Goal: Find contact information: Find contact information

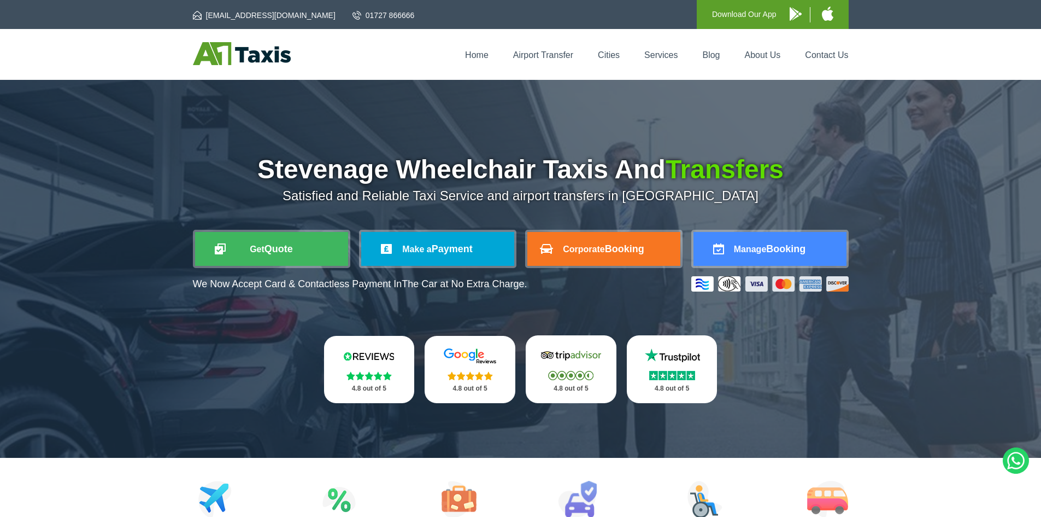
scroll to position [55, 0]
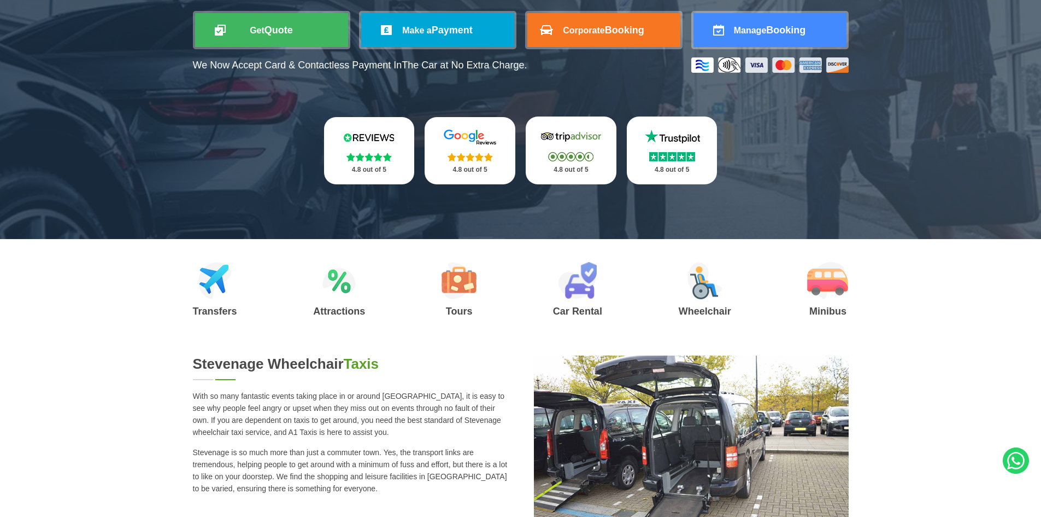
scroll to position [164, 0]
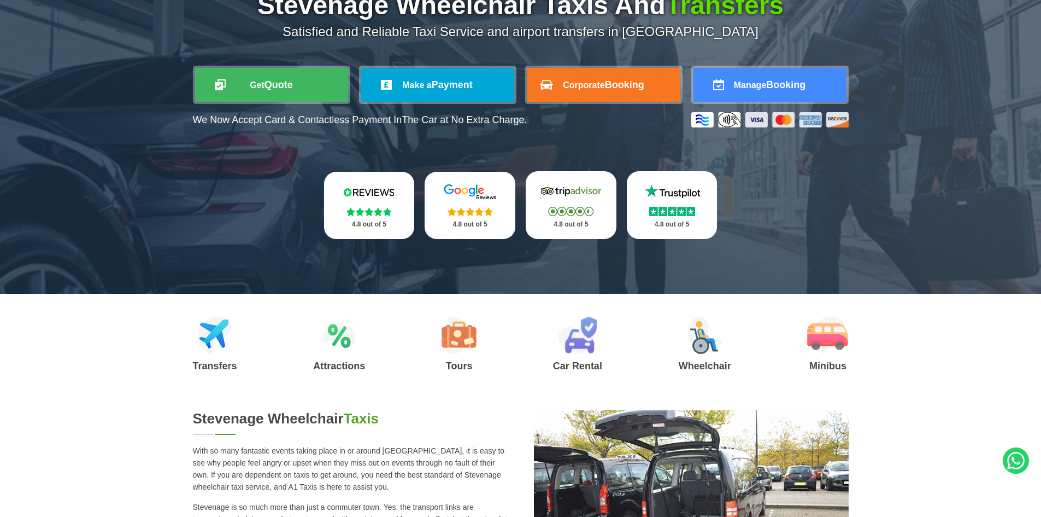
click at [699, 353] on img at bounding box center [705, 334] width 35 height 37
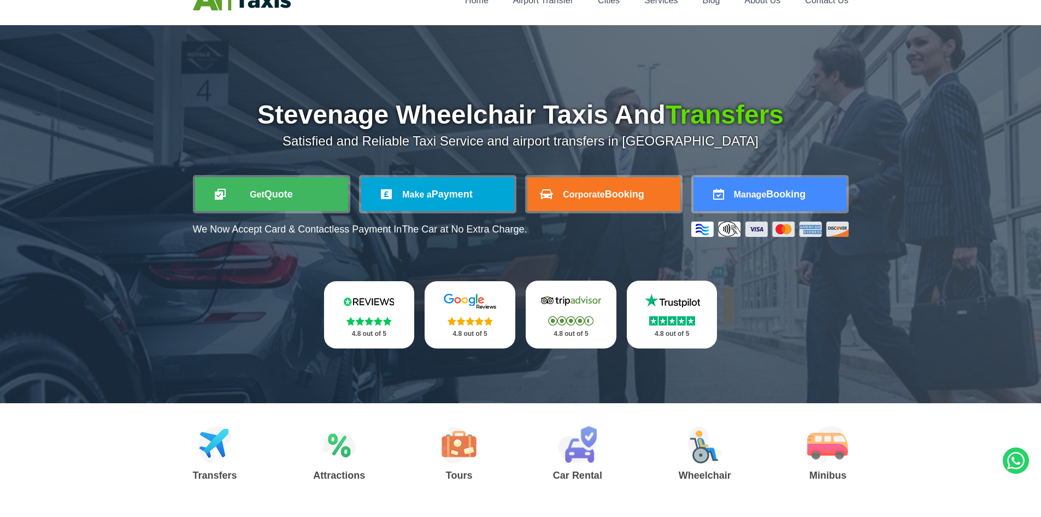
scroll to position [0, 0]
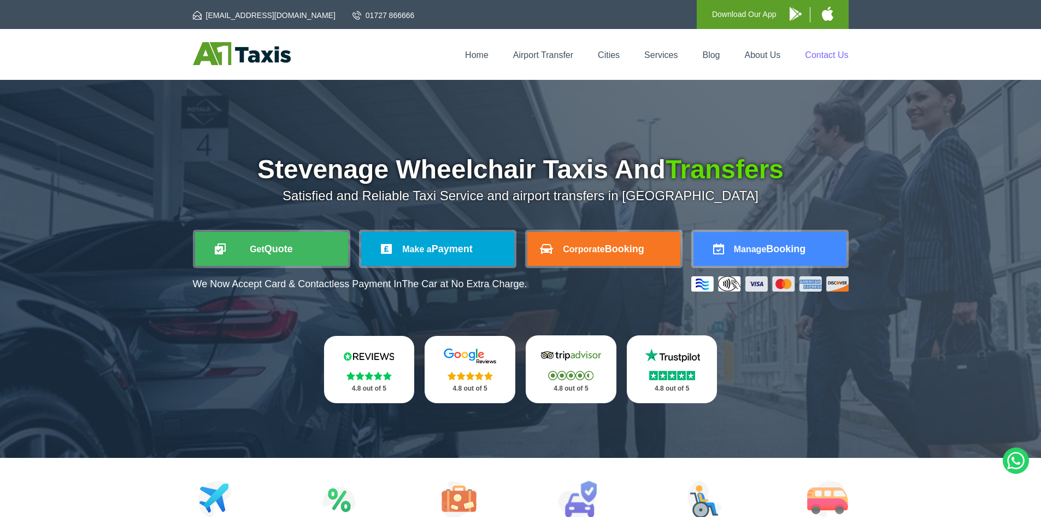
click at [820, 57] on link "Contact Us" at bounding box center [826, 54] width 43 height 9
click at [829, 54] on link "Contact Us" at bounding box center [826, 54] width 43 height 9
